Goal: Obtain resource: Obtain resource

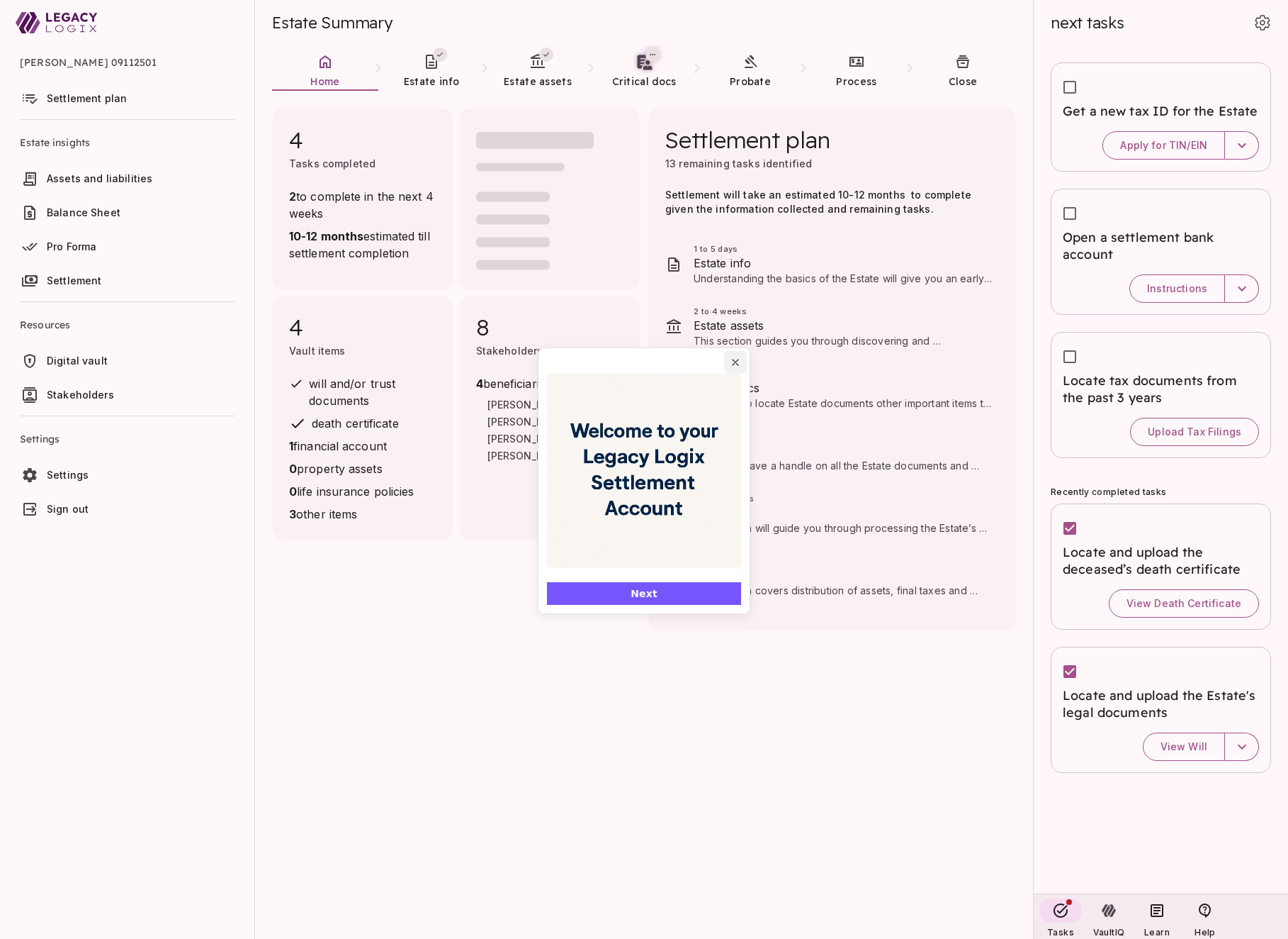
click at [737, 362] on icon "Close popover" at bounding box center [736, 362] width 12 height 12
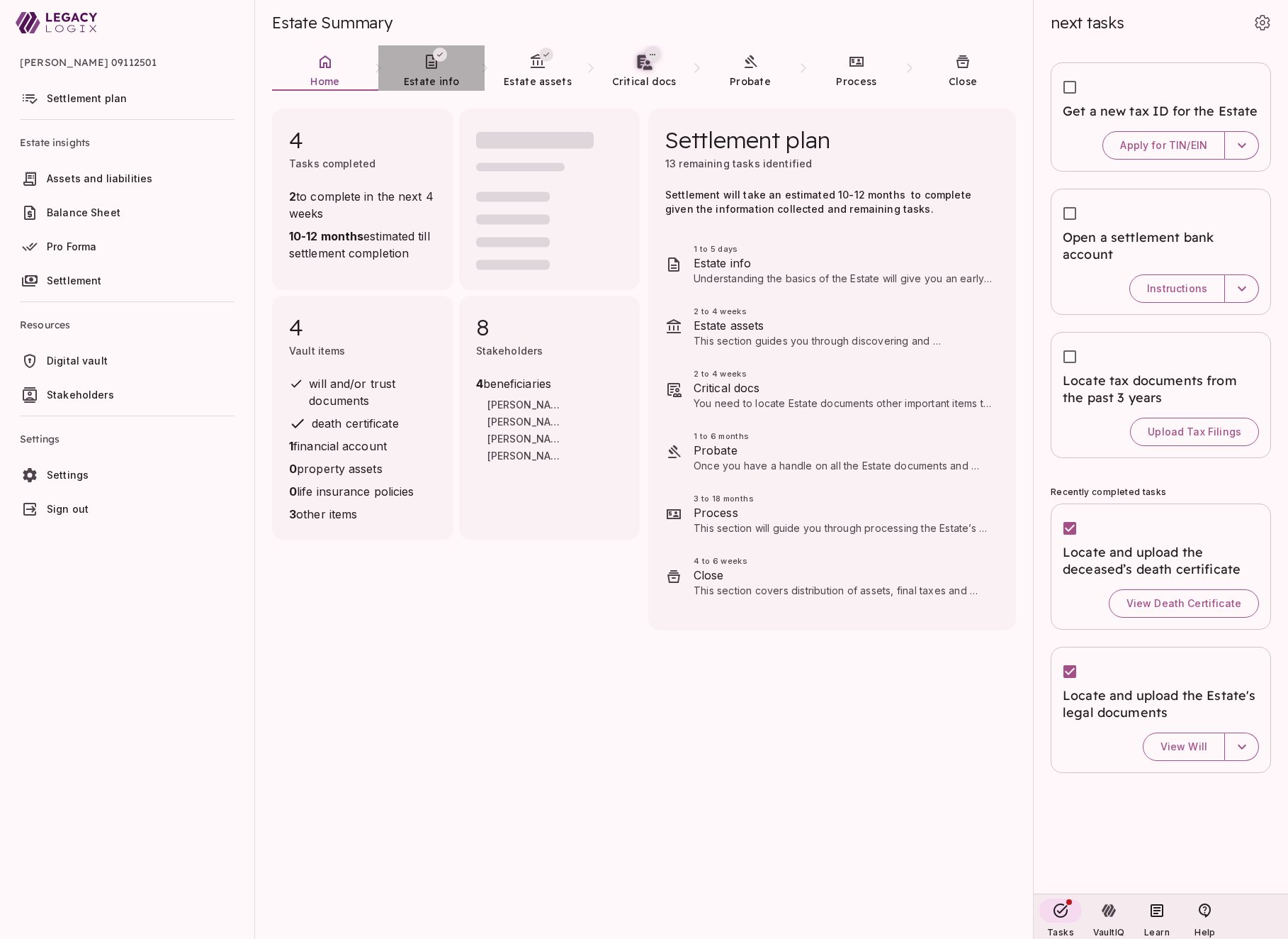
click at [422, 76] on span "Estate info" at bounding box center [432, 81] width 55 height 13
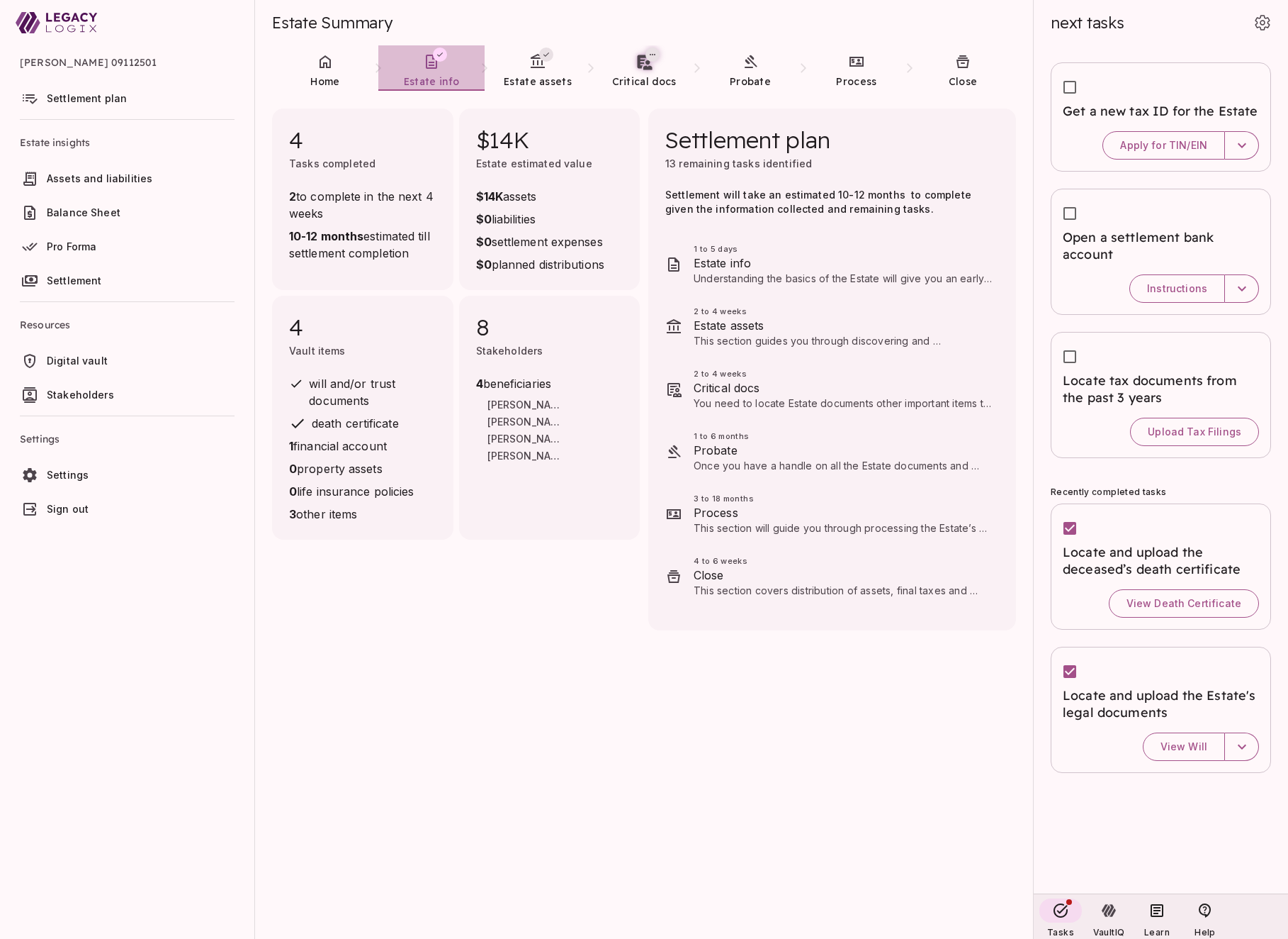
click at [425, 76] on span "Estate info" at bounding box center [432, 81] width 55 height 13
click at [532, 78] on span "Estate assets" at bounding box center [538, 81] width 68 height 13
click at [443, 85] on span "Estate info" at bounding box center [432, 81] width 55 height 13
click at [124, 174] on span "Assets and liabilities" at bounding box center [100, 179] width 106 height 12
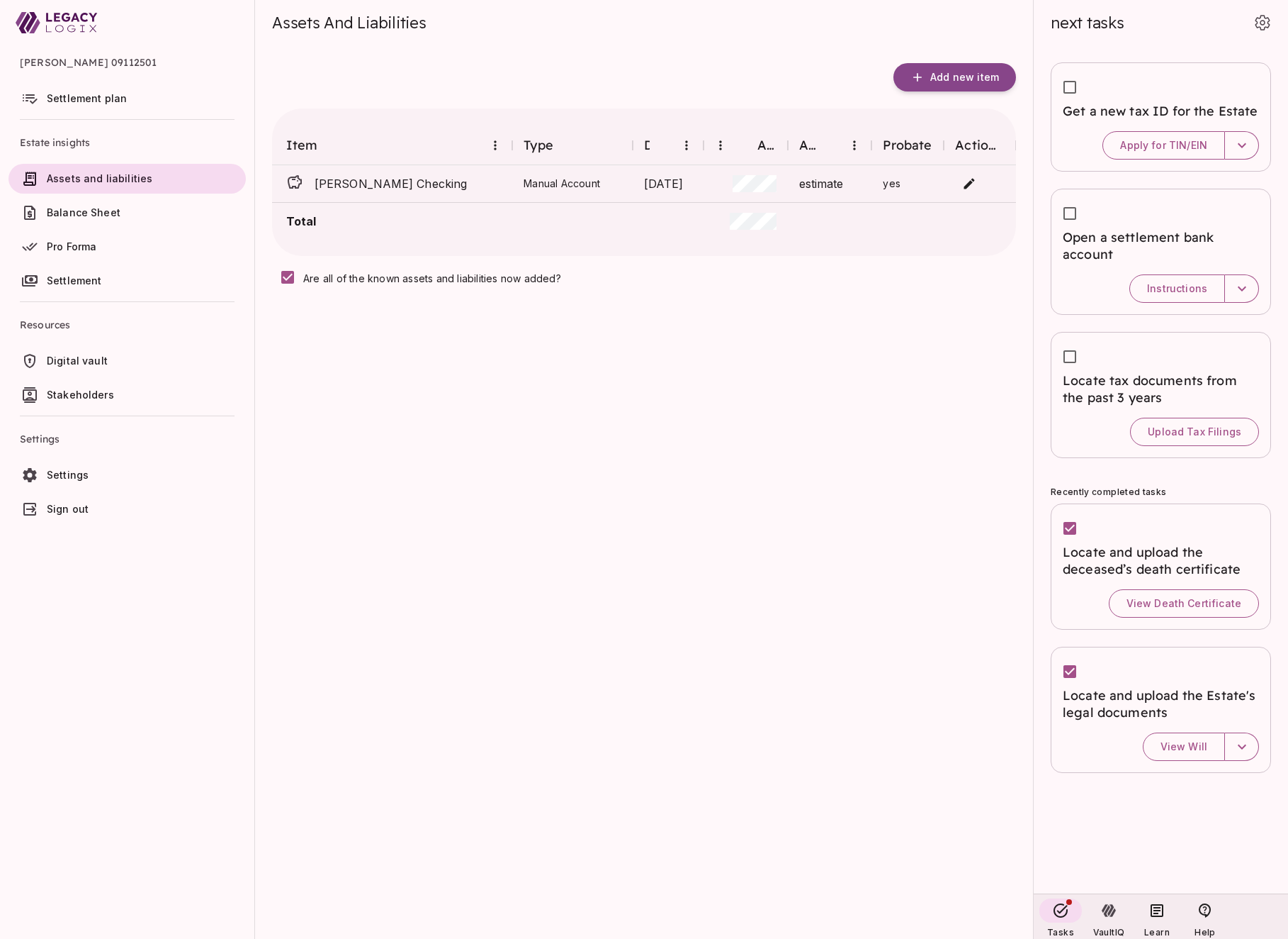
click at [65, 211] on span "Balance Sheet" at bounding box center [83, 212] width 74 height 12
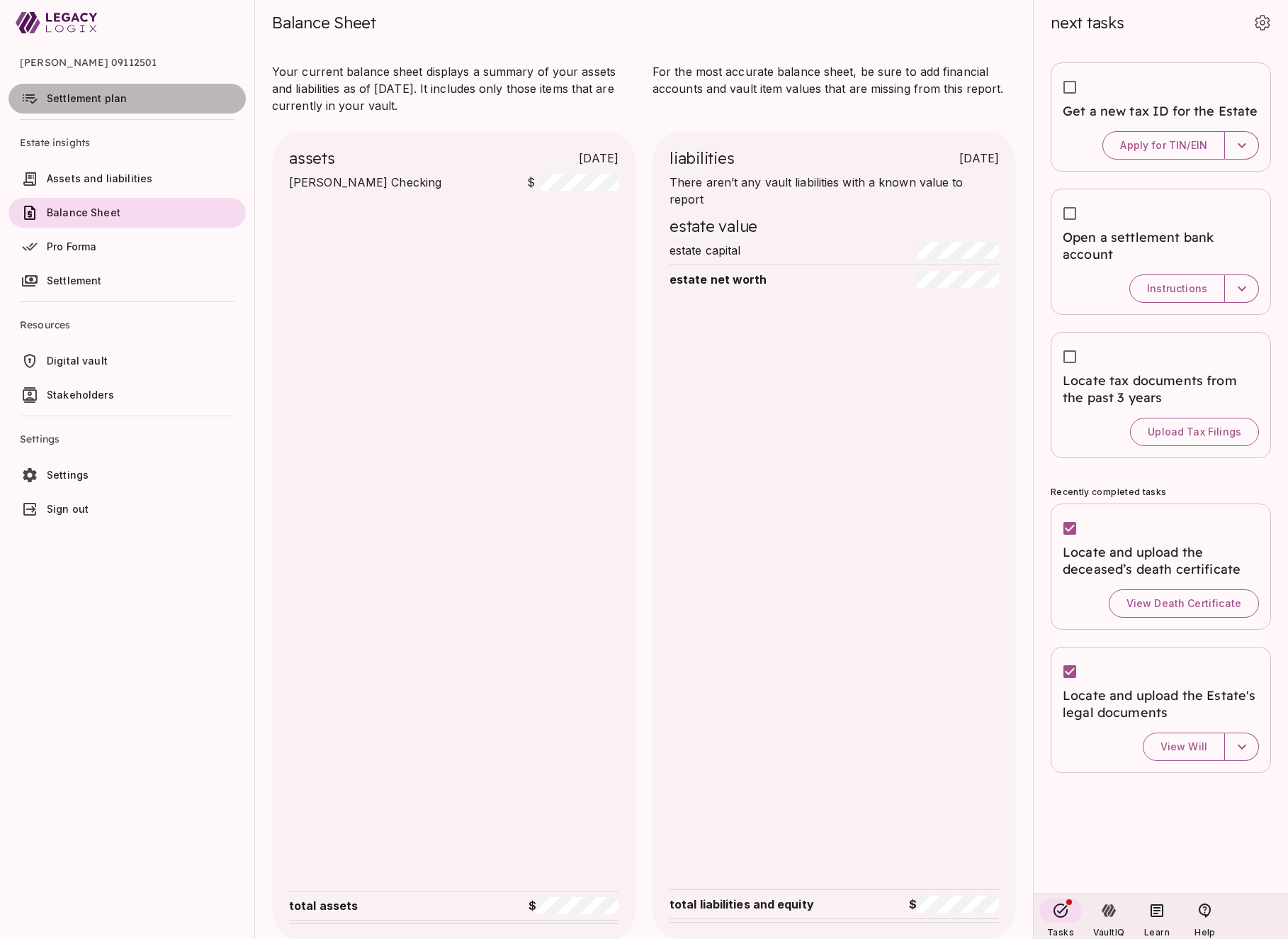
click at [75, 97] on span "Settlement plan" at bounding box center [87, 98] width 80 height 12
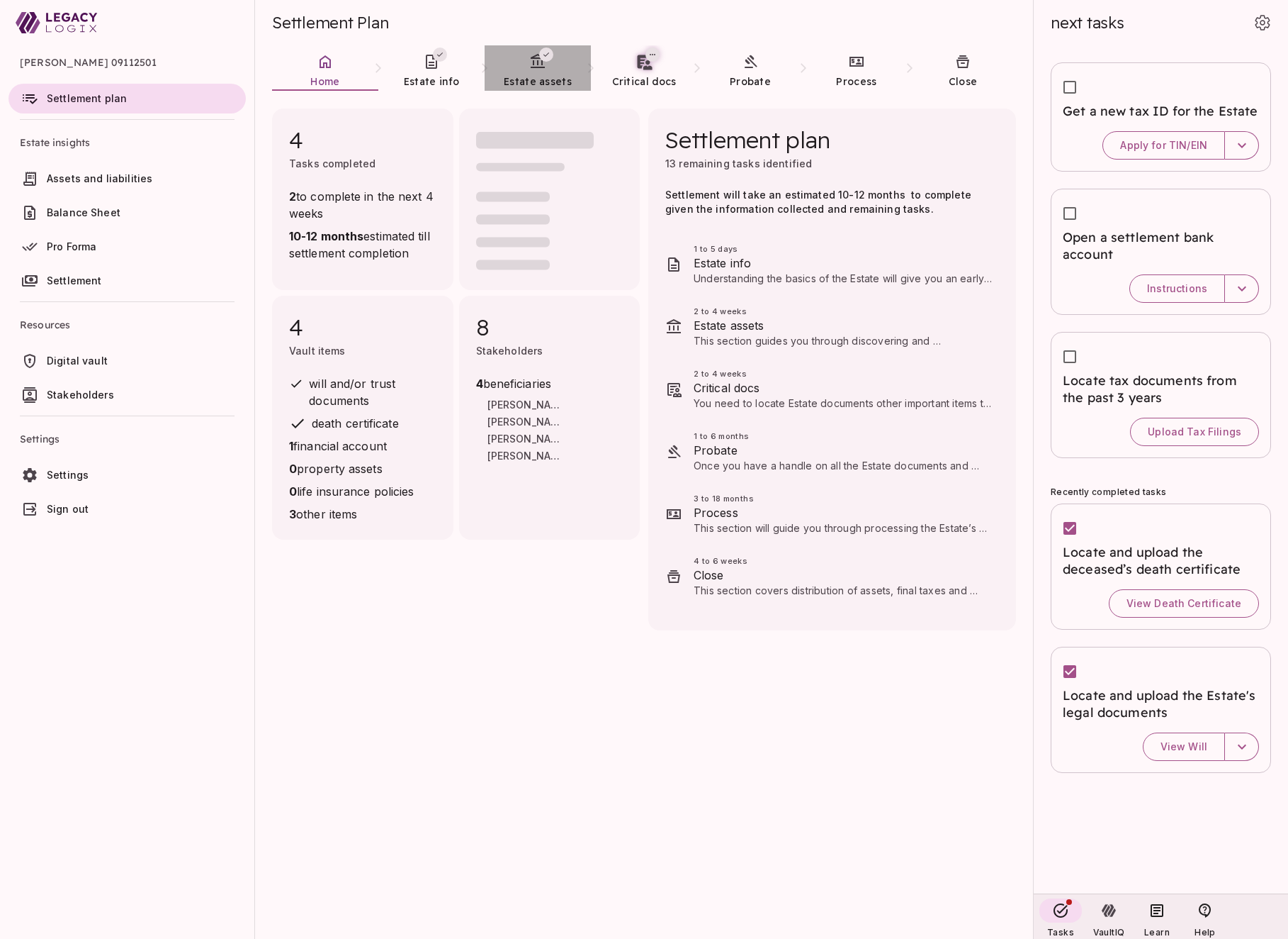
click at [533, 76] on span "Estate assets" at bounding box center [538, 81] width 68 height 13
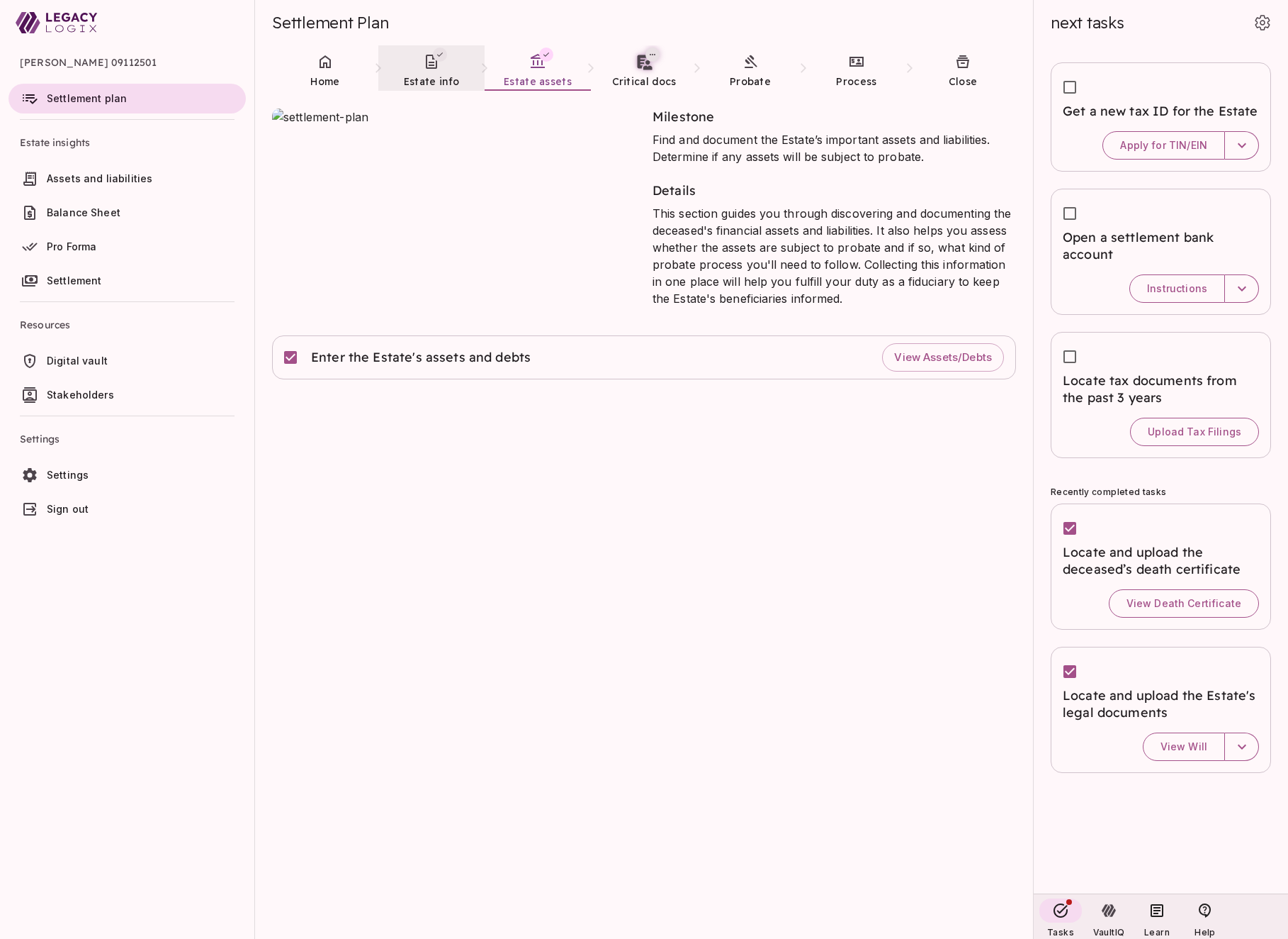
click at [418, 73] on link "Estate info" at bounding box center [432, 71] width 106 height 51
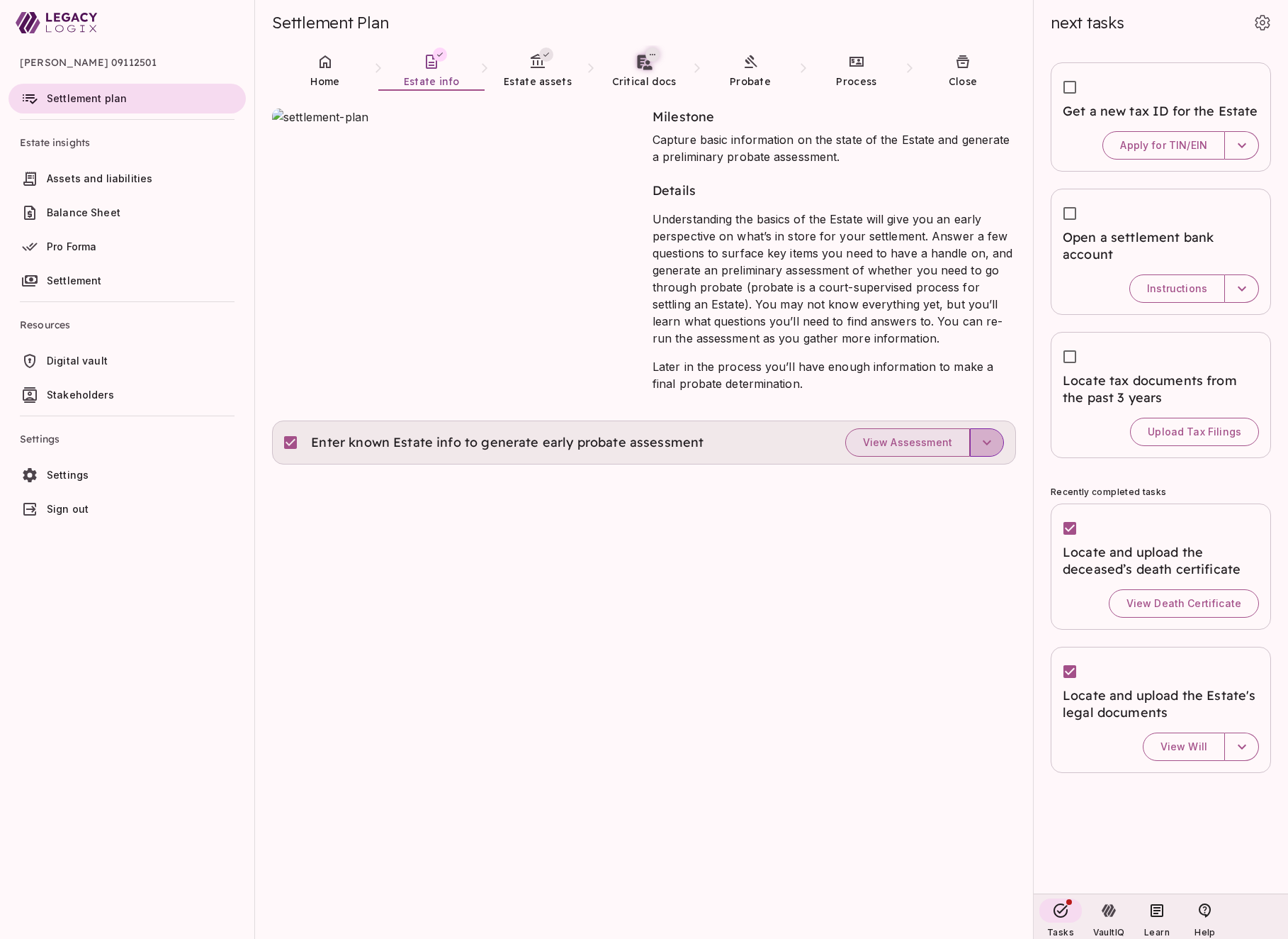
click at [984, 443] on icon "button" at bounding box center [987, 443] width 9 height 5
click at [936, 550] on span "Upgrade report" at bounding box center [927, 549] width 131 height 17
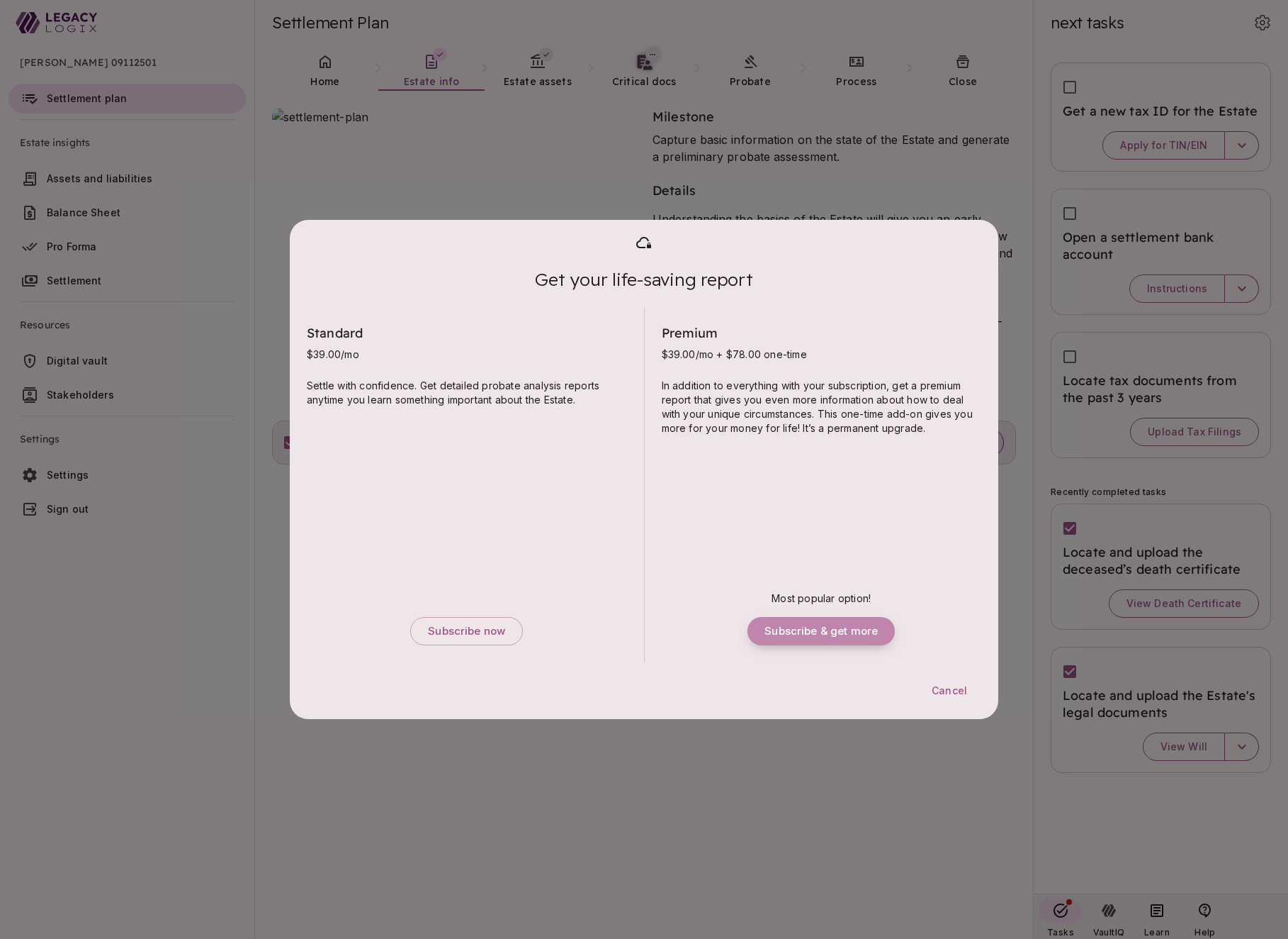
click at [800, 635] on span "Subscribe & get more" at bounding box center [822, 631] width 114 height 14
click at [953, 688] on span "Cancel" at bounding box center [950, 690] width 35 height 13
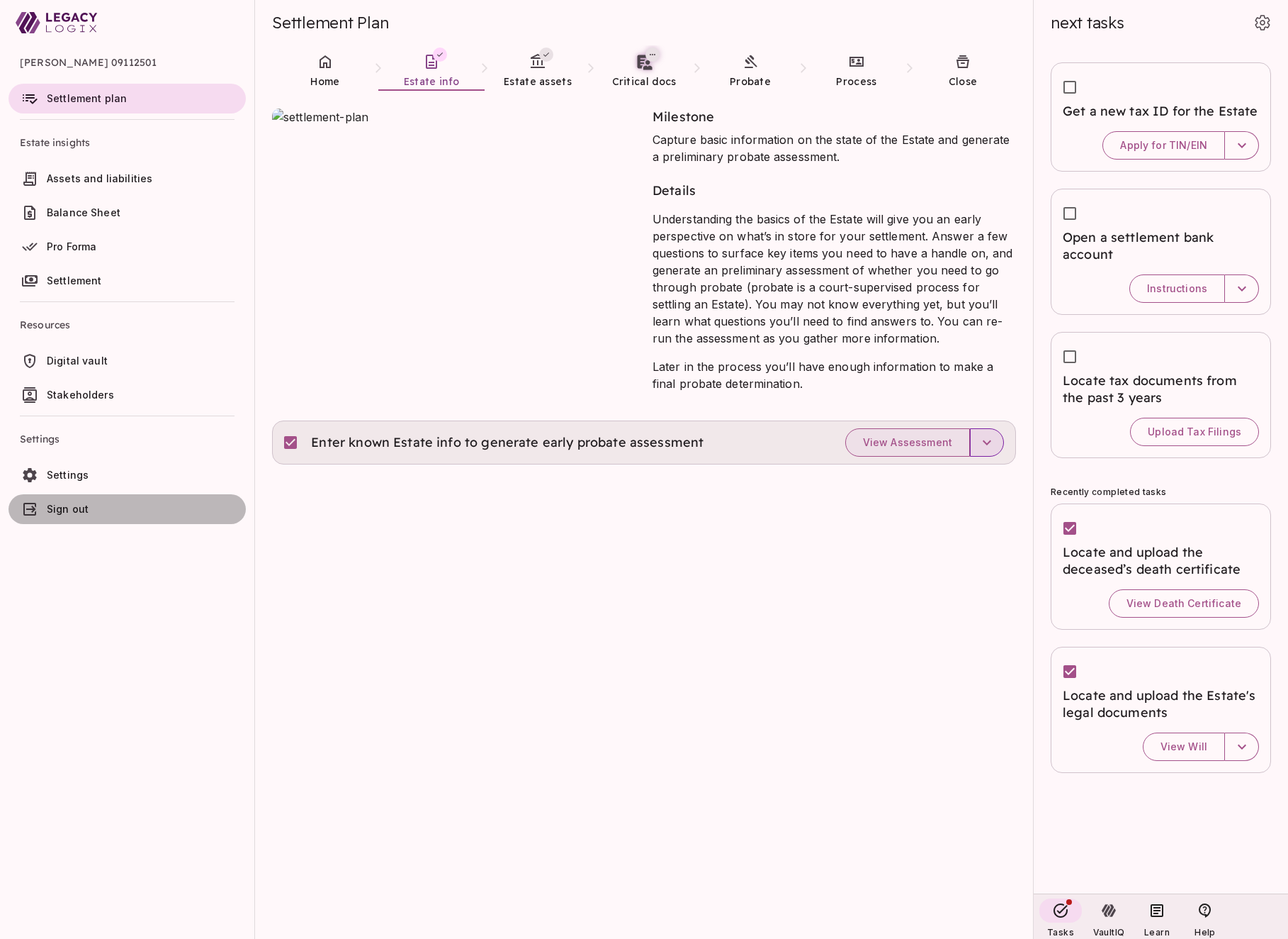
click at [72, 507] on span "Sign out" at bounding box center [68, 508] width 42 height 12
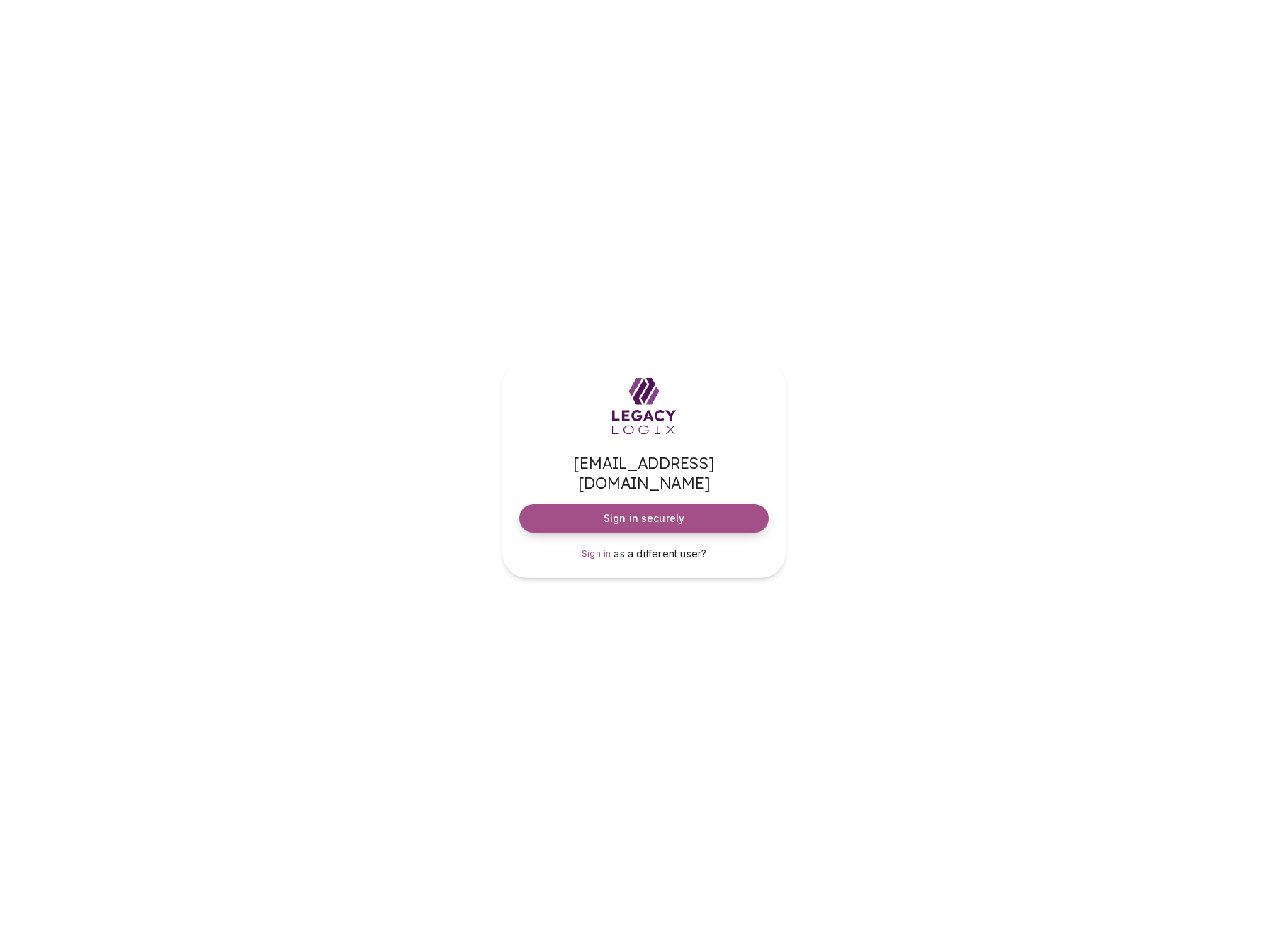
click at [640, 511] on span "Sign in securely" at bounding box center [644, 518] width 80 height 14
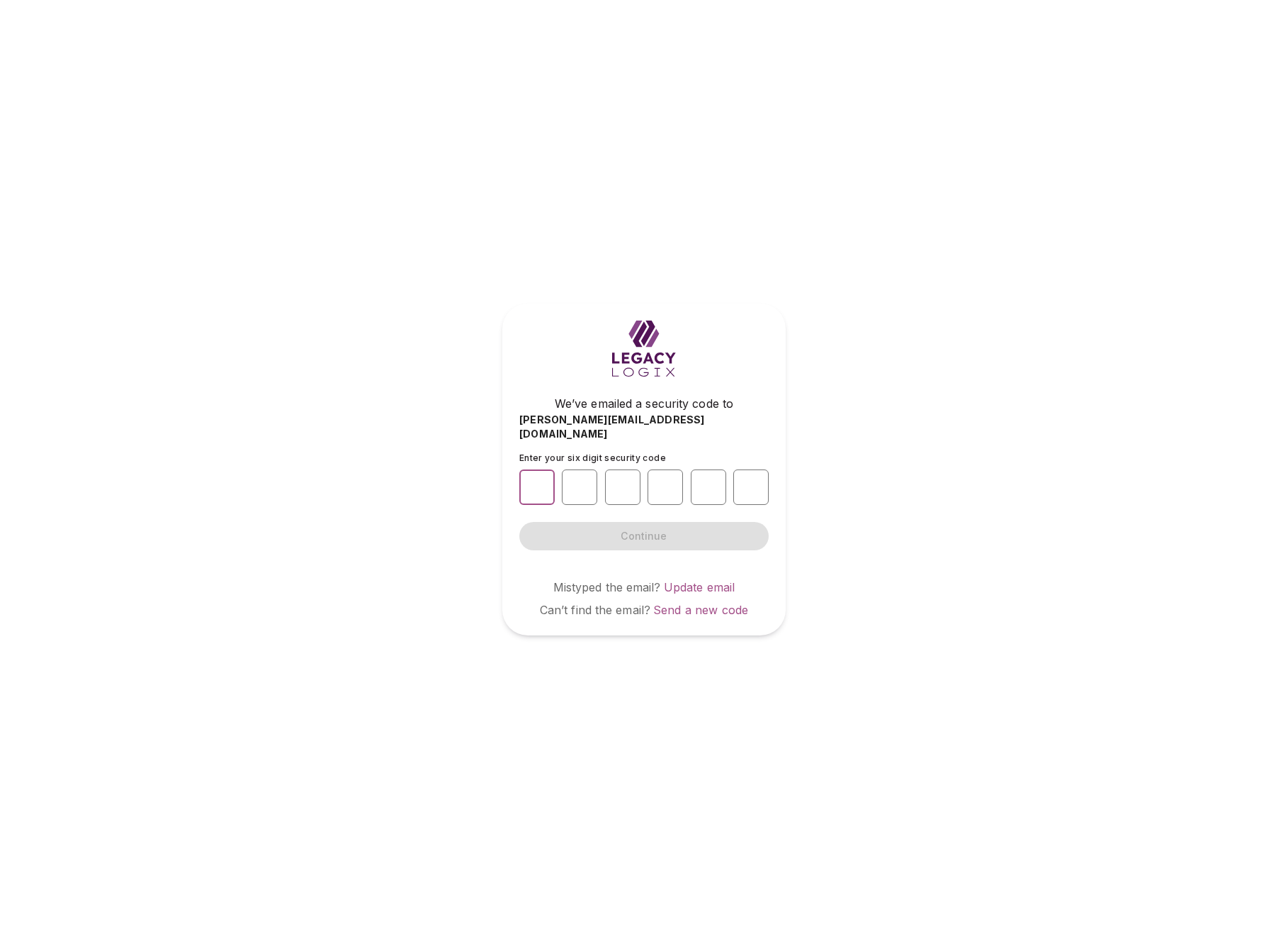
click at [540, 480] on input "number" at bounding box center [538, 487] width 35 height 35
type input "*"
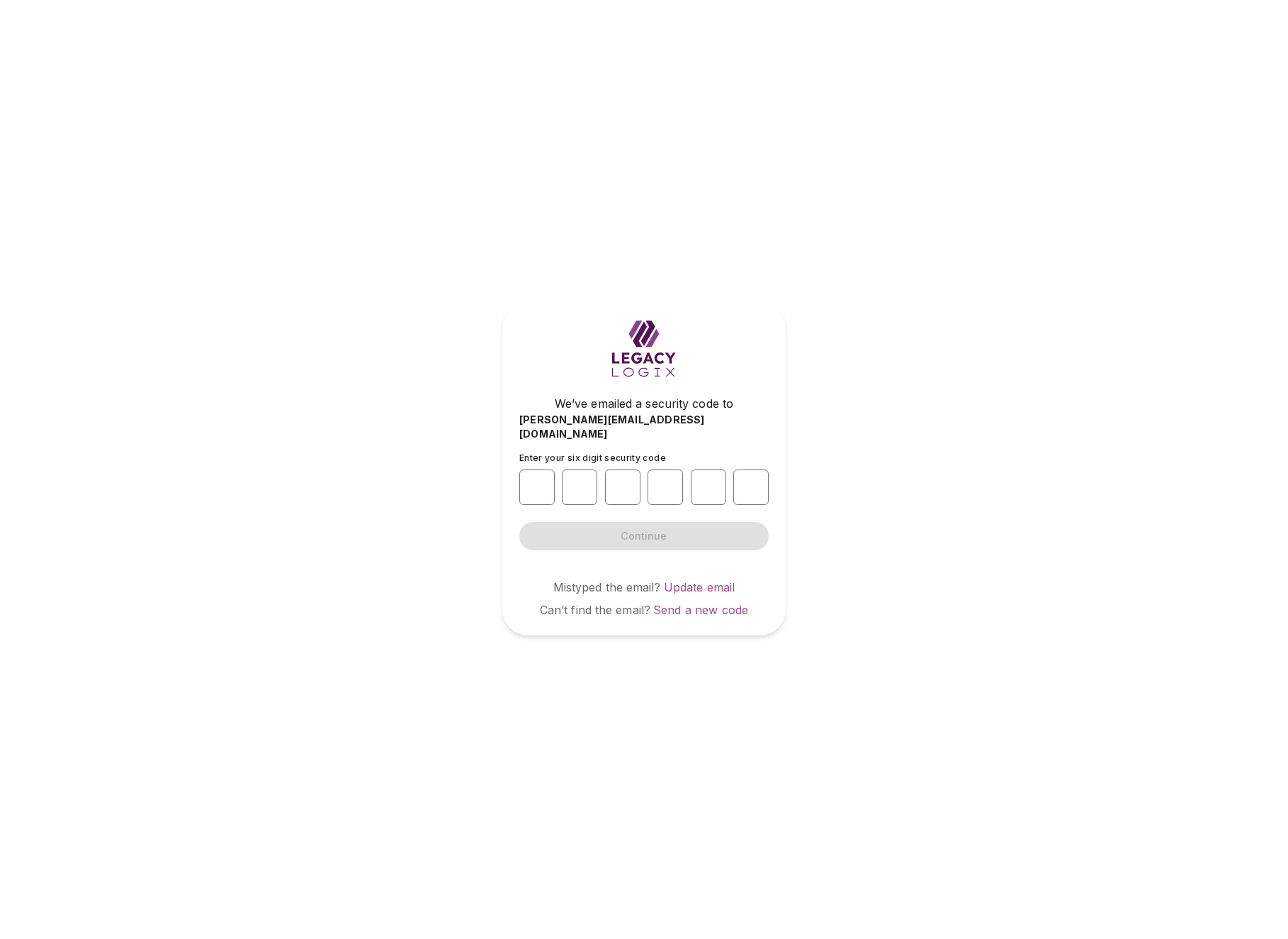
type input "*"
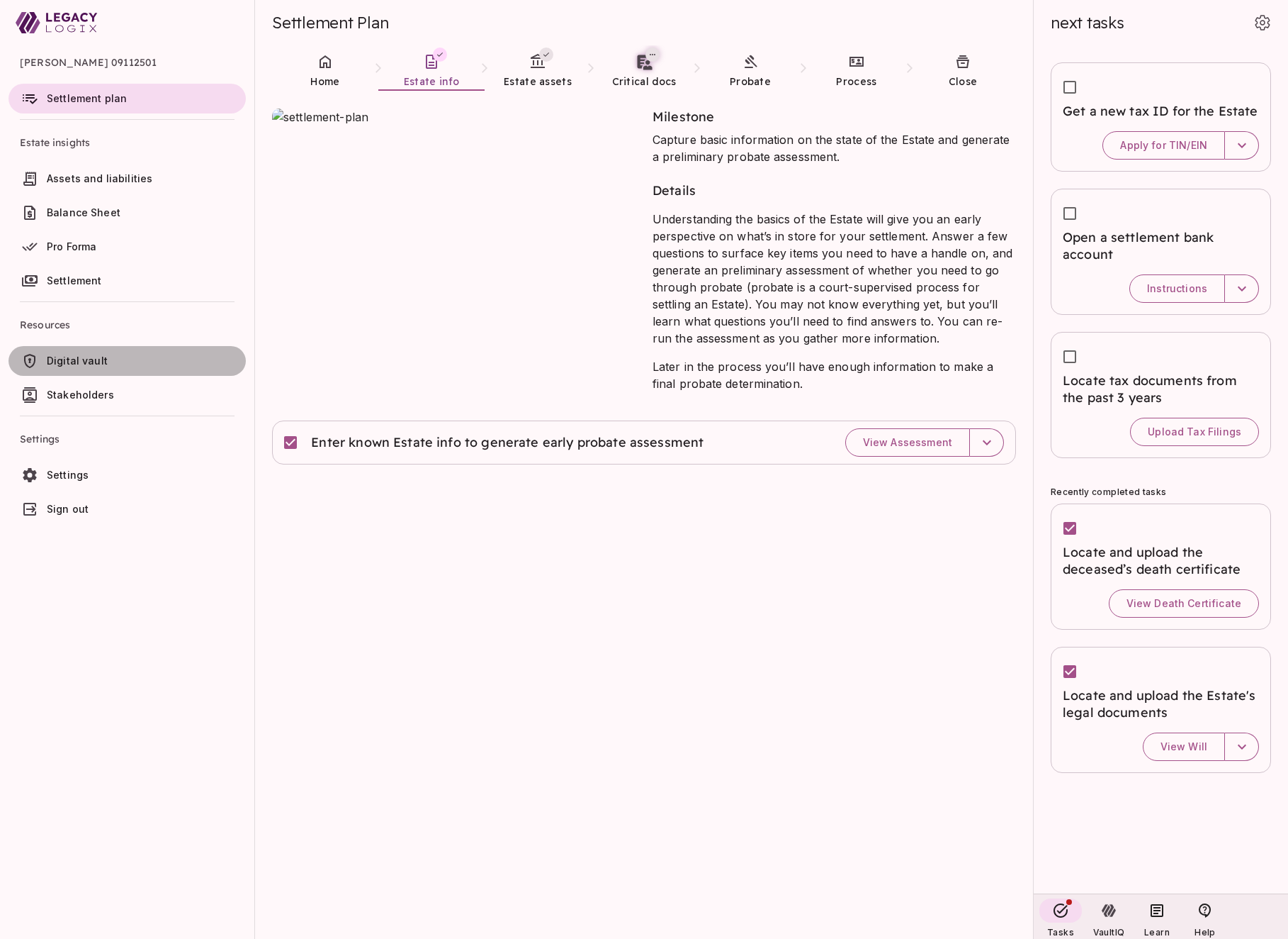
click at [96, 359] on span "Digital vault" at bounding box center [77, 360] width 61 height 12
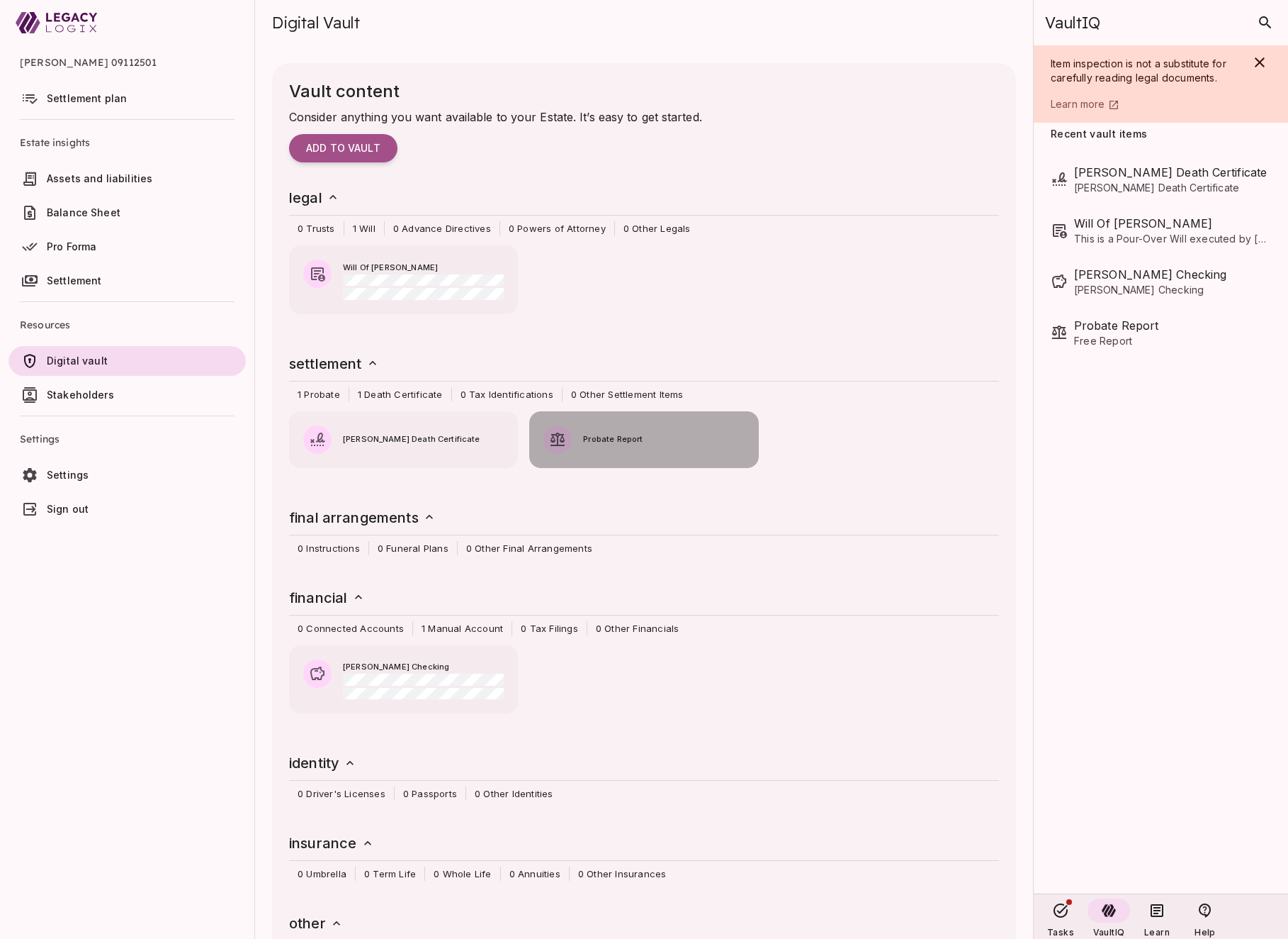
click at [665, 441] on span "Probate Report" at bounding box center [664, 439] width 161 height 13
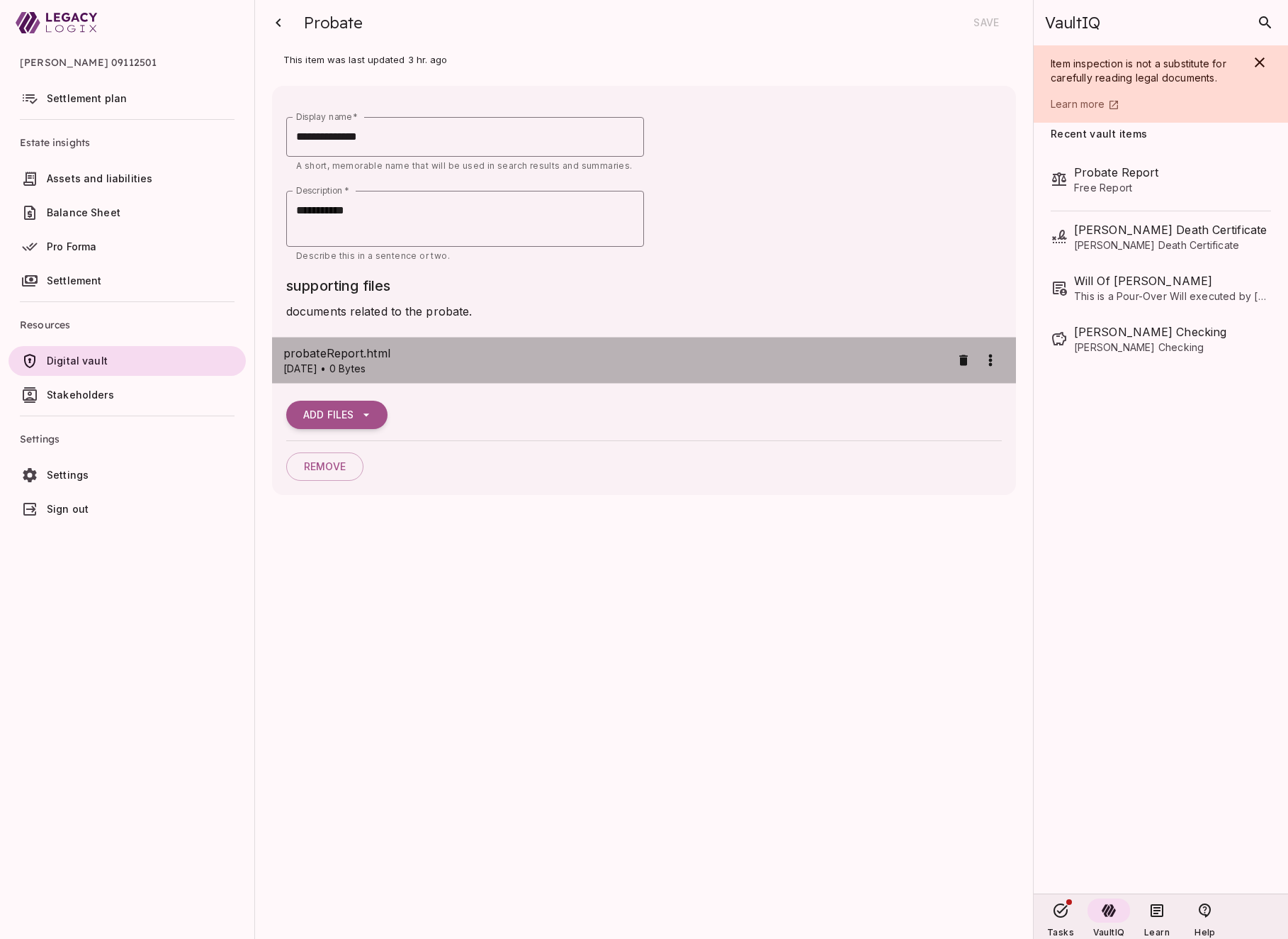
click at [623, 359] on span "probateReport.html" at bounding box center [617, 352] width 668 height 17
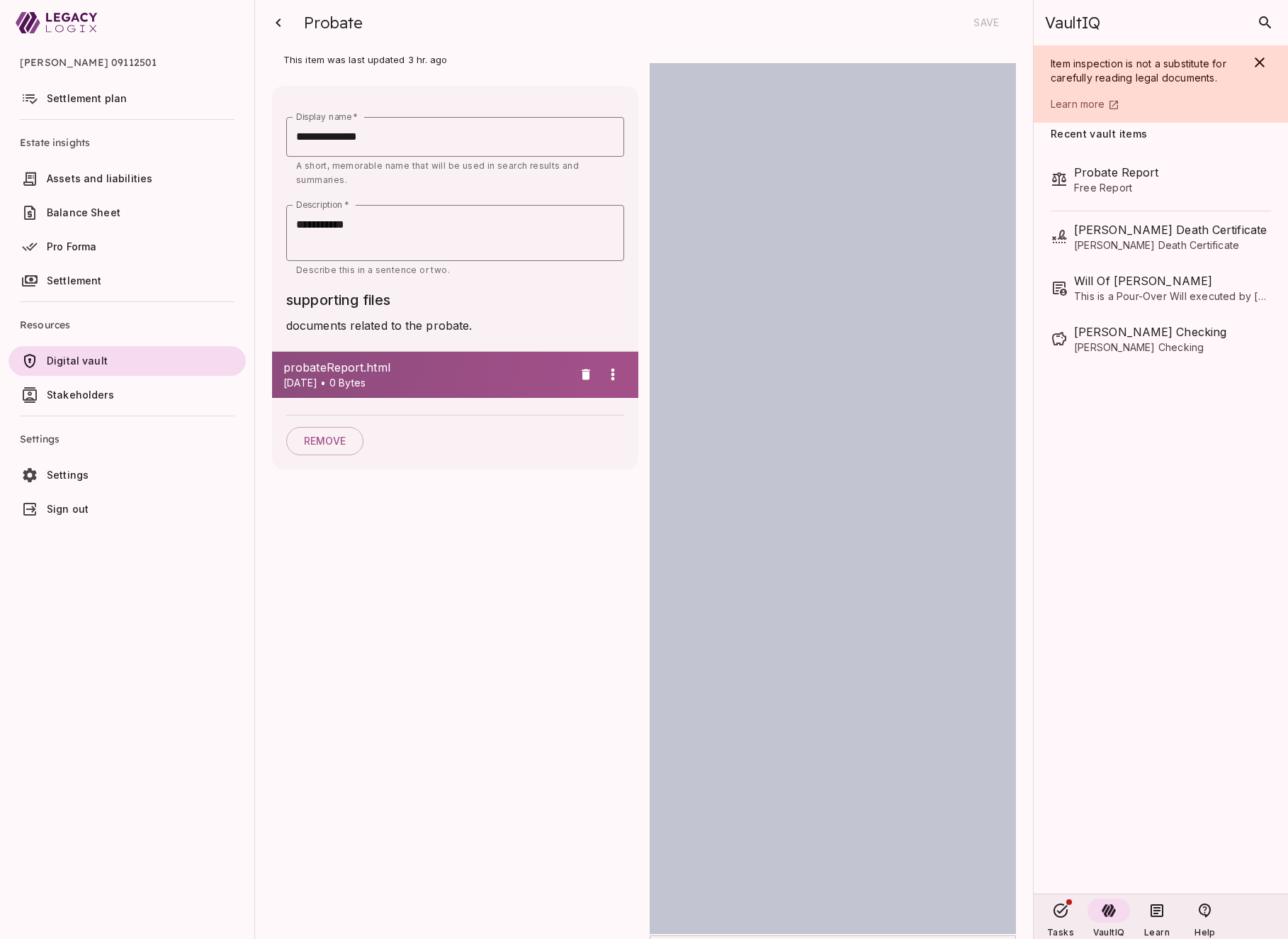
click at [786, 938] on icon "button" at bounding box center [784, 958] width 10 height 12
click at [282, 23] on icon "button" at bounding box center [278, 22] width 17 height 17
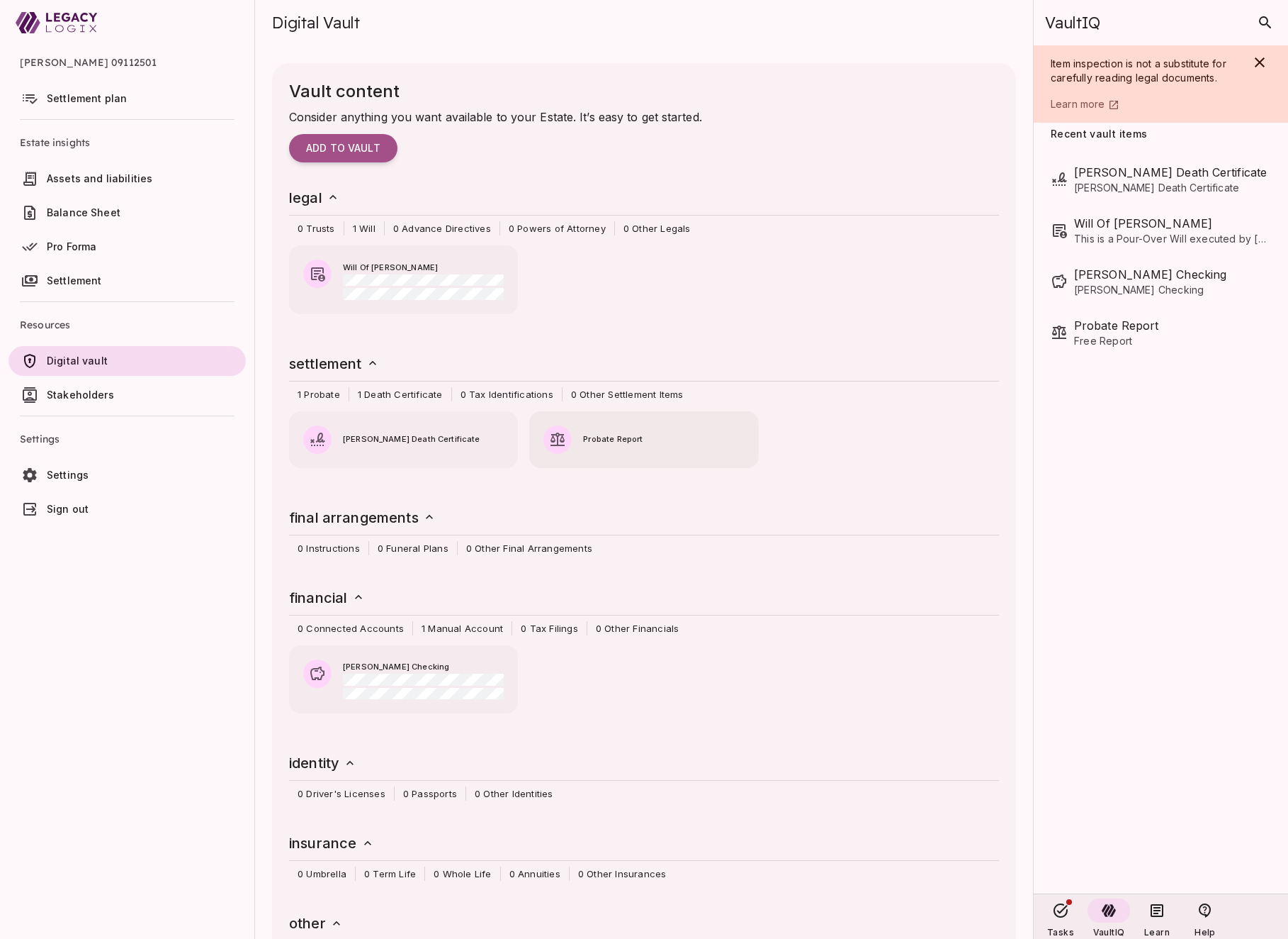
click at [663, 445] on div "Probate Report" at bounding box center [644, 432] width 229 height 42
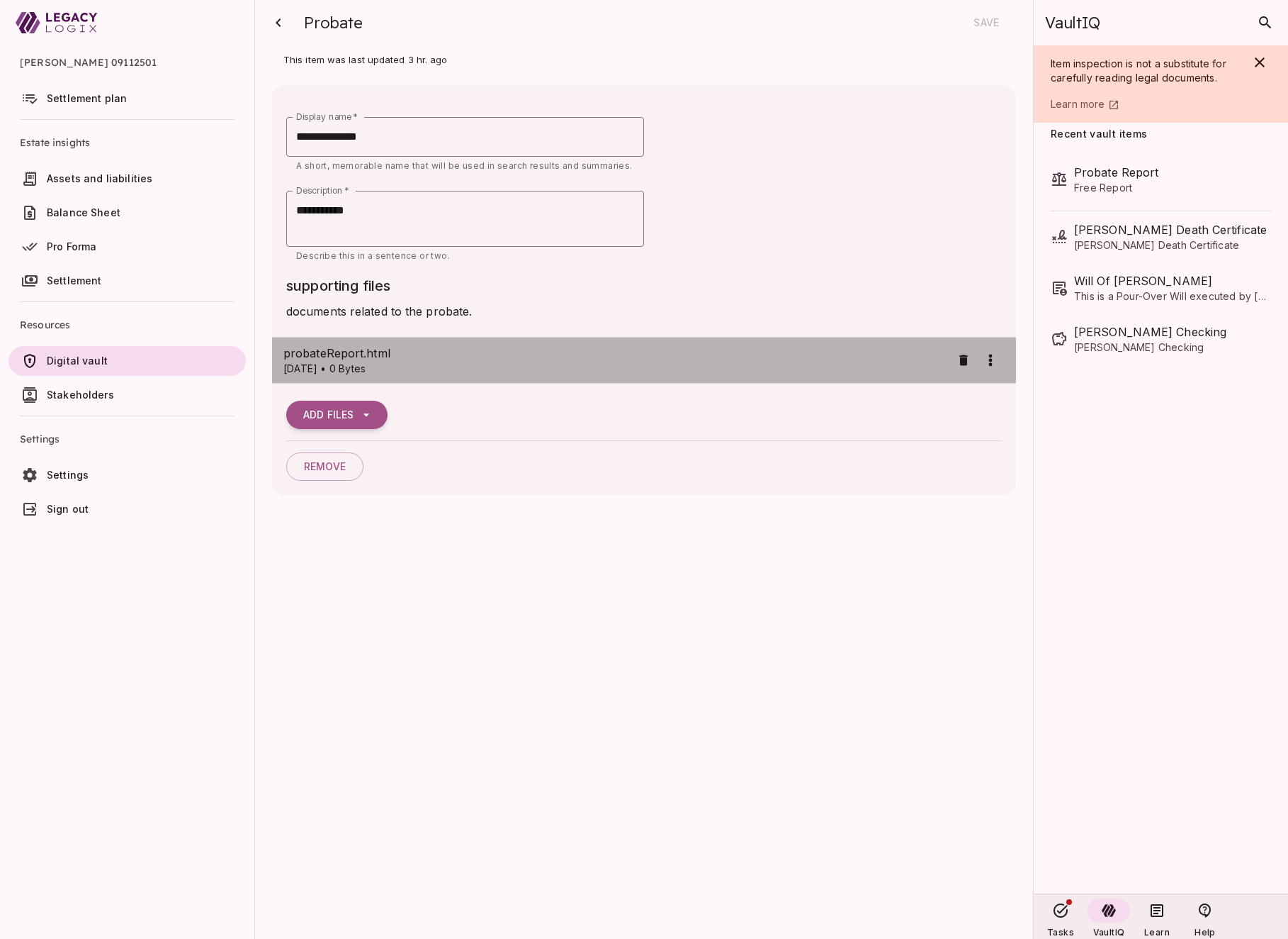
click at [522, 359] on span "probateReport.html" at bounding box center [617, 352] width 668 height 17
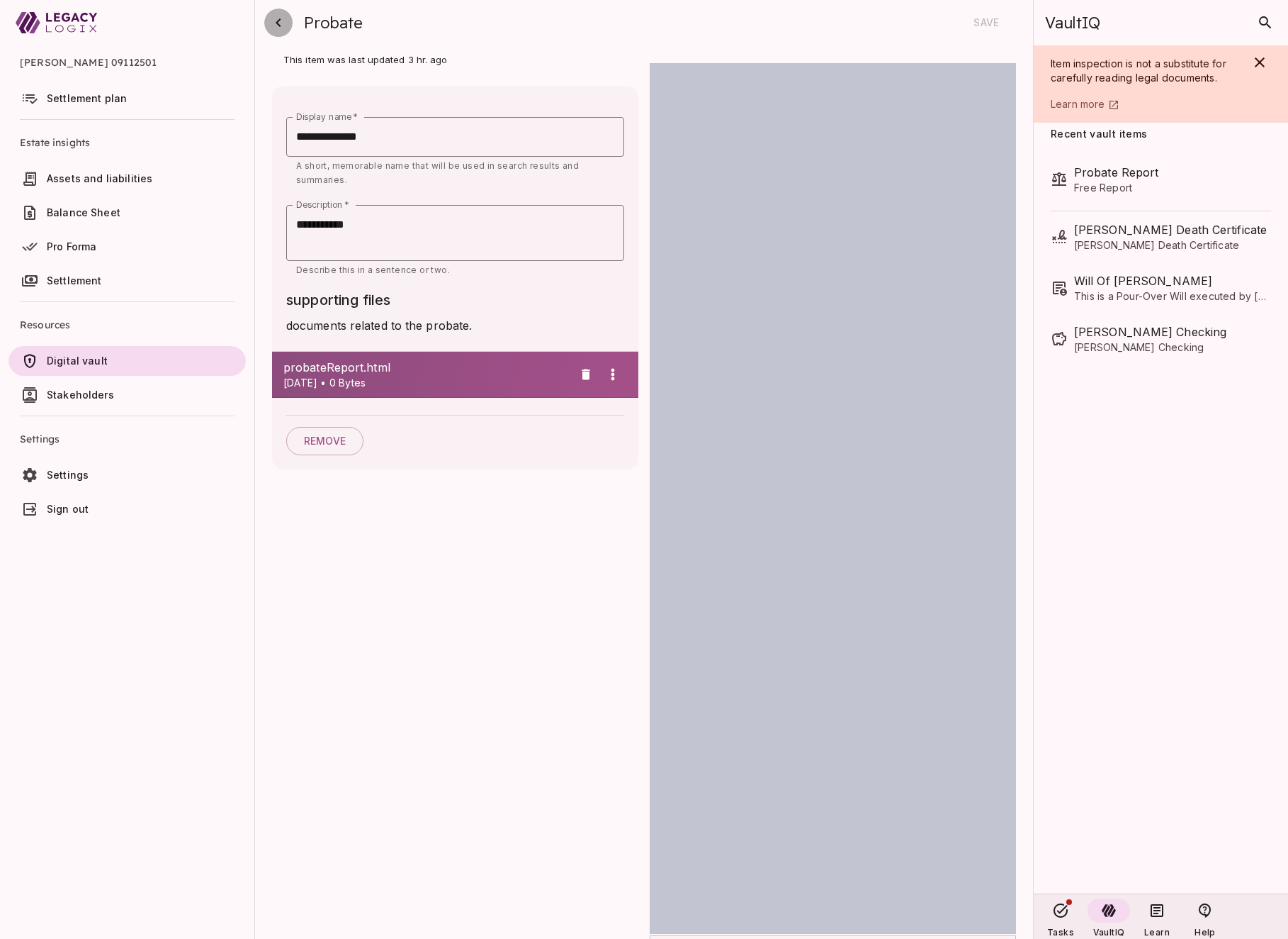
click at [278, 21] on icon "button" at bounding box center [278, 23] width 5 height 9
